Goal: Information Seeking & Learning: Learn about a topic

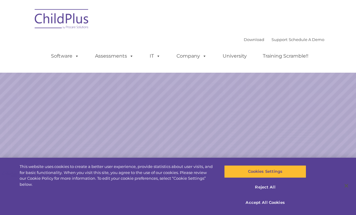
select select "MEDIUM"
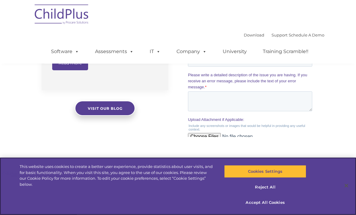
scroll to position [622, 0]
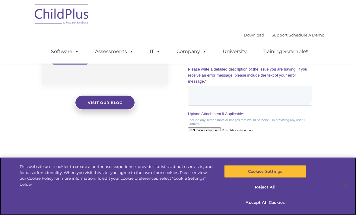
click at [265, 209] on button "Accept All Cookies" at bounding box center [265, 203] width 82 height 13
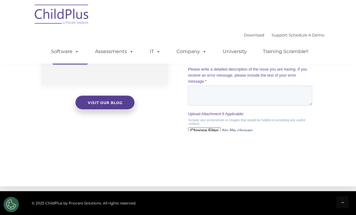
click at [263, 209] on button "Accept All Cookies" at bounding box center [265, 203] width 82 height 13
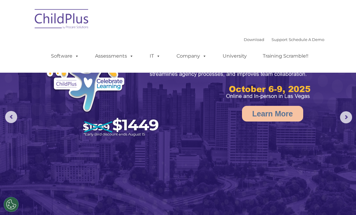
scroll to position [0, 0]
click at [76, 56] on span at bounding box center [75, 56] width 7 height 6
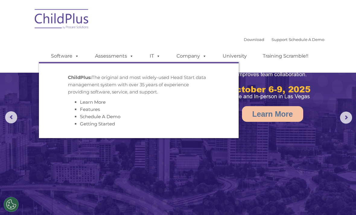
click at [69, 56] on link "Software" at bounding box center [65, 56] width 40 height 12
click at [111, 58] on link "Assessments" at bounding box center [114, 56] width 51 height 12
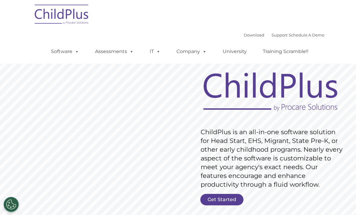
click at [188, 28] on div "Download Support | Schedule A Demo  MENU MENU Software ChildPlus: The original…" at bounding box center [178, 32] width 293 height 64
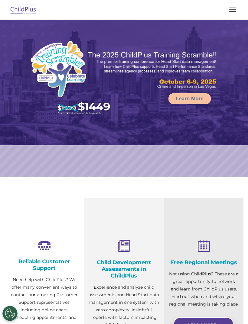
select select "MEDIUM"
